Goal: Information Seeking & Learning: Learn about a topic

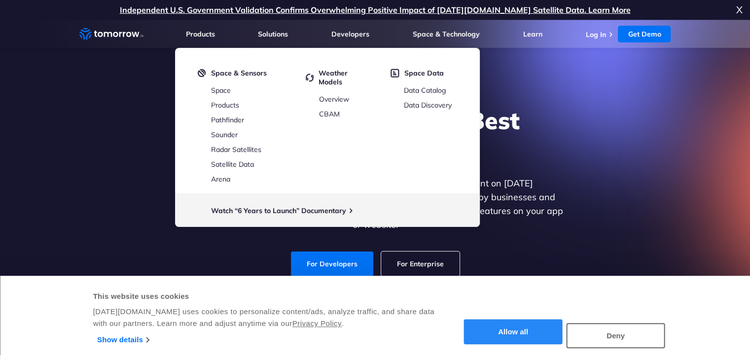
click at [534, 332] on button "Allow all" at bounding box center [513, 332] width 99 height 25
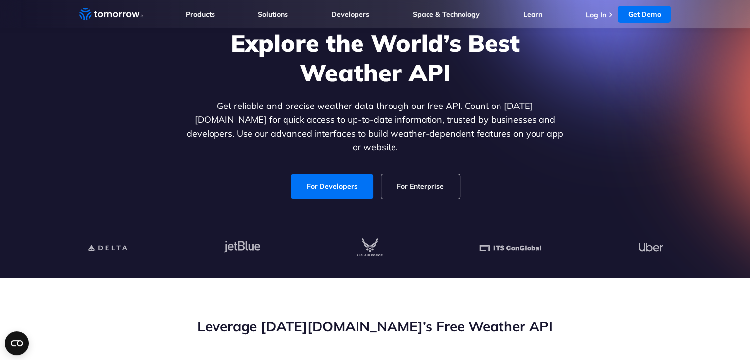
scroll to position [49, 0]
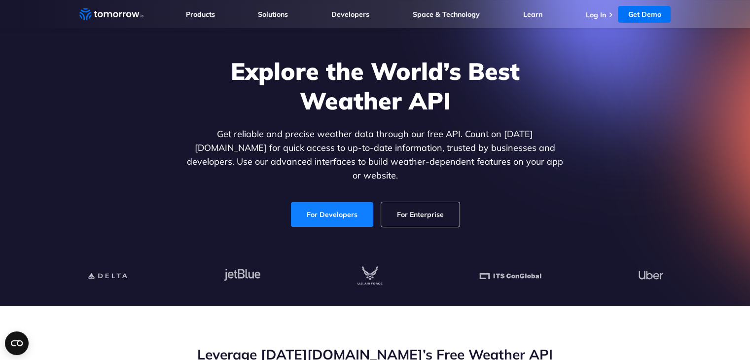
click at [357, 209] on link "For Developers" at bounding box center [332, 215] width 86 height 26
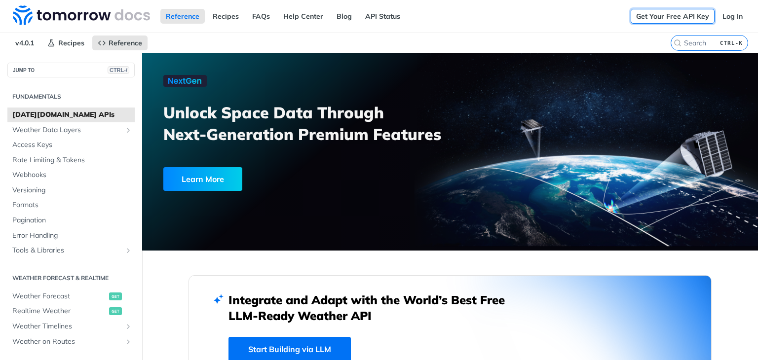
click at [700, 15] on link "Get Your Free API Key" at bounding box center [672, 16] width 84 height 15
click at [721, 12] on link "Log In" at bounding box center [732, 16] width 31 height 15
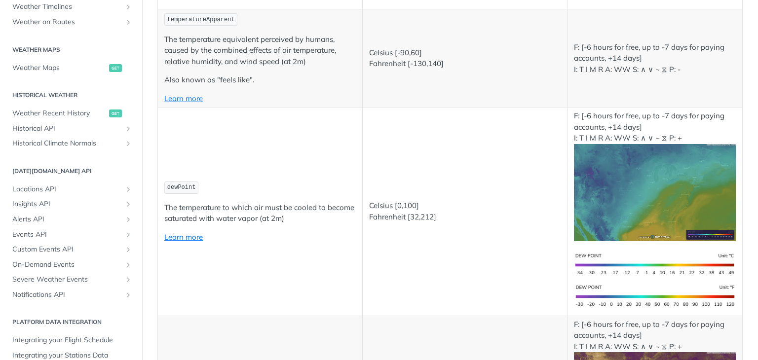
scroll to position [390, 0]
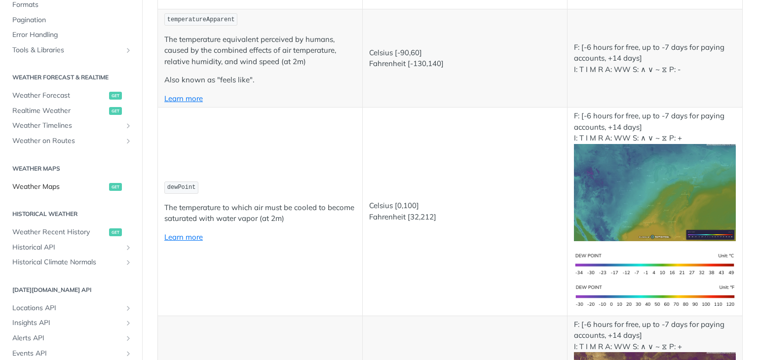
drag, startPoint x: 54, startPoint y: 186, endPoint x: 68, endPoint y: 183, distance: 14.1
click at [54, 186] on span "Weather Maps" at bounding box center [59, 187] width 94 height 10
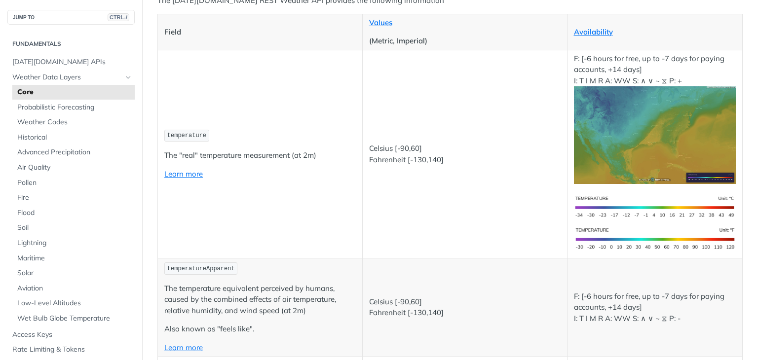
scroll to position [148, 0]
